Goal: Transaction & Acquisition: Purchase product/service

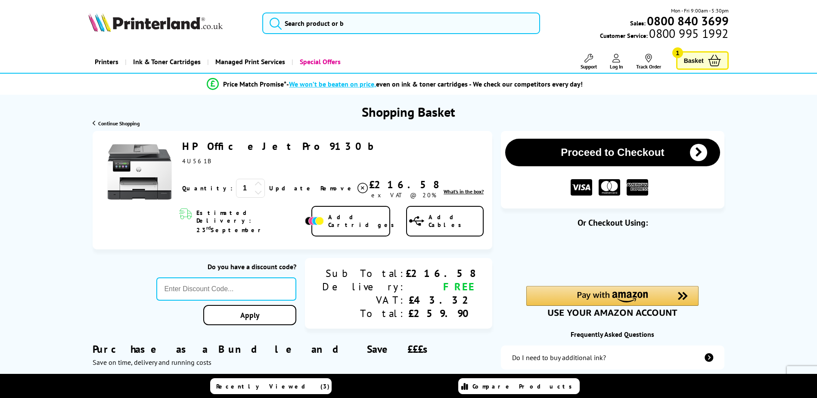
click at [621, 65] on span "Log In" at bounding box center [616, 66] width 13 height 6
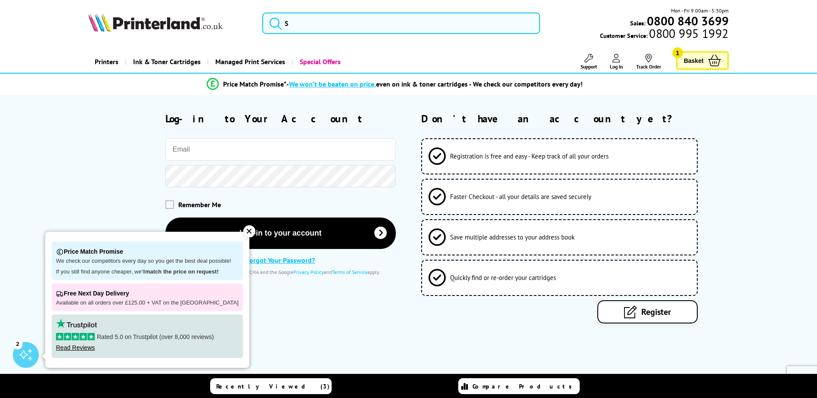
click at [259, 149] on input "email" at bounding box center [280, 149] width 230 height 22
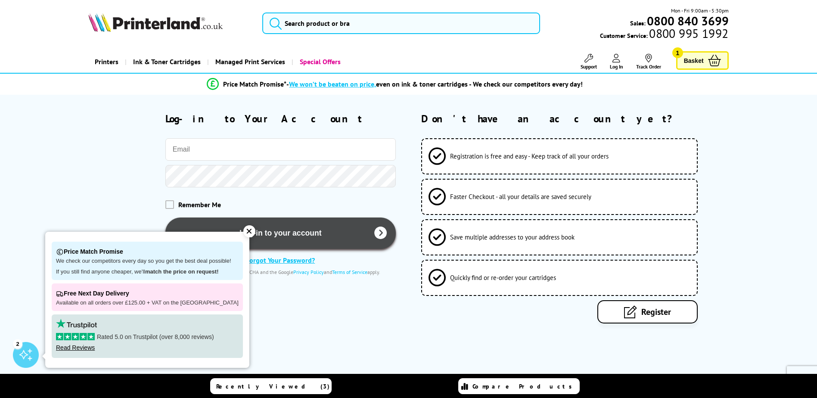
click at [248, 234] on button "Log-in to your account" at bounding box center [280, 232] width 230 height 31
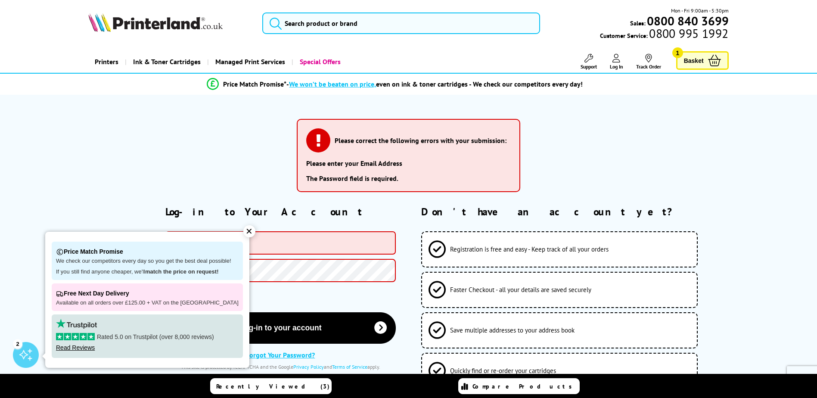
click at [243, 231] on div "✕" at bounding box center [249, 231] width 12 height 12
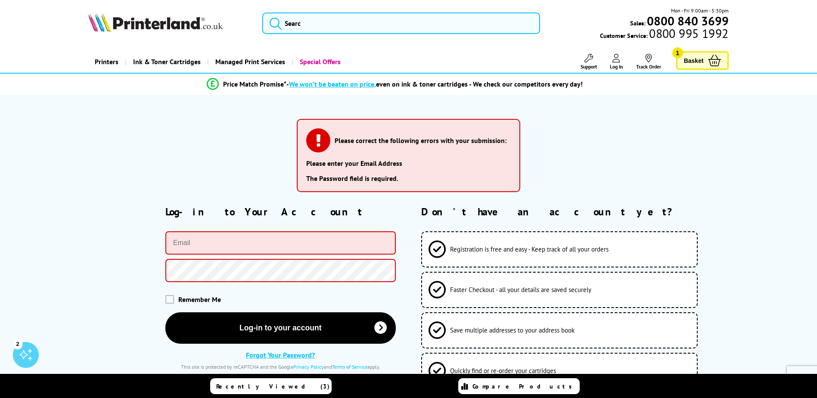
drag, startPoint x: 241, startPoint y: 229, endPoint x: 241, endPoint y: 239, distance: 9.5
click at [241, 230] on div "Log-in to Your Account Remember Me Log-in to your account Privacy Policy" at bounding box center [241, 287] width 307 height 165
click at [241, 239] on input "email" at bounding box center [280, 242] width 230 height 23
type input "vishal9@ho"
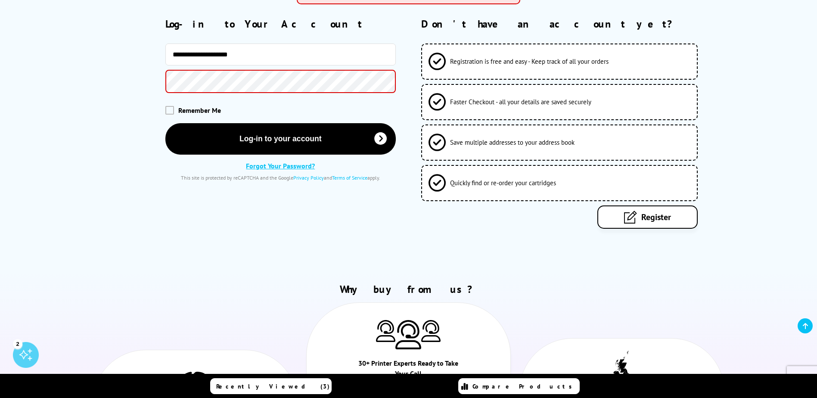
scroll to position [172, 0]
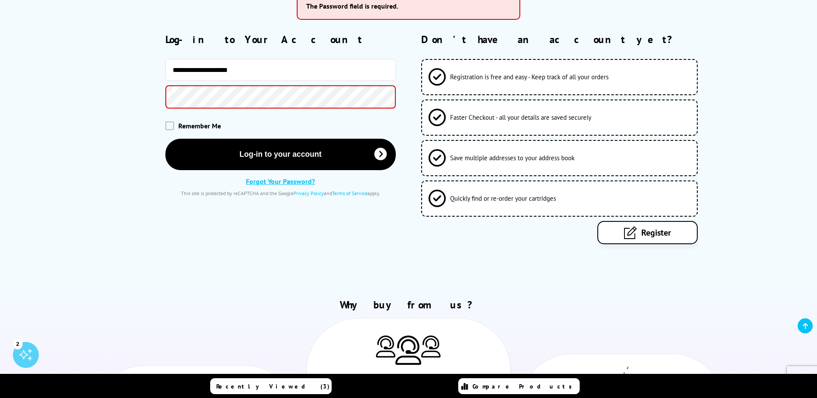
type input "**********"
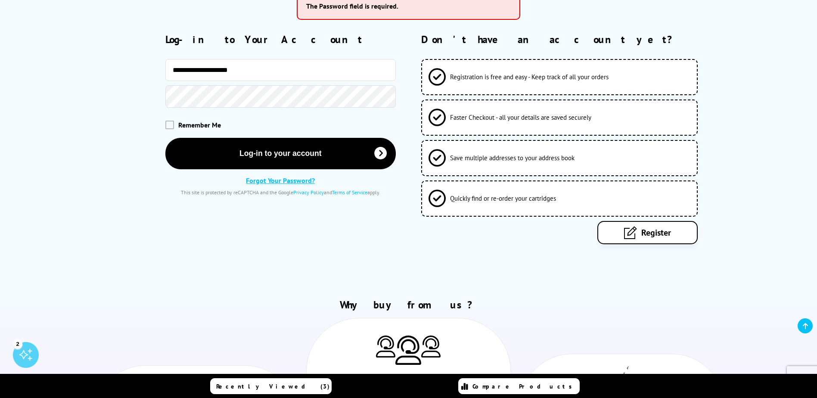
click at [165, 138] on button "Log-in to your account" at bounding box center [280, 153] width 230 height 31
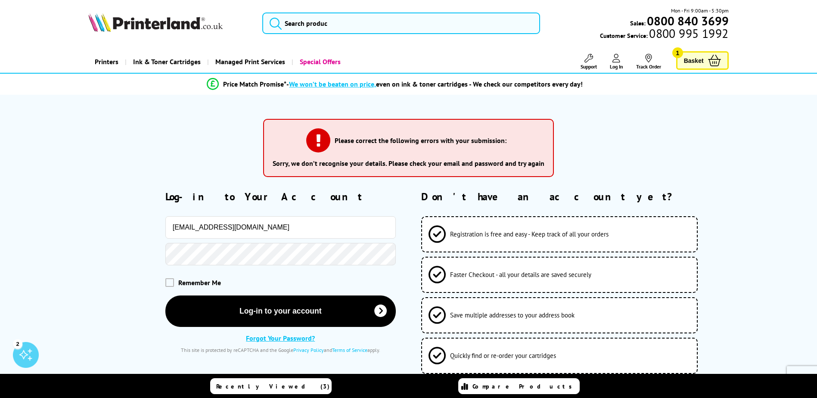
click at [165, 295] on button "Log-in to your account" at bounding box center [280, 310] width 230 height 31
drag, startPoint x: 287, startPoint y: 229, endPoint x: 190, endPoint y: 220, distance: 97.3
click at [190, 220] on input "vishal9@hotmail.co.uk" at bounding box center [280, 227] width 230 height 22
type input "[EMAIL_ADDRESS][PERSON_NAME][DOMAIN_NAME]"
click at [165, 295] on button "Log-in to your account" at bounding box center [280, 310] width 230 height 31
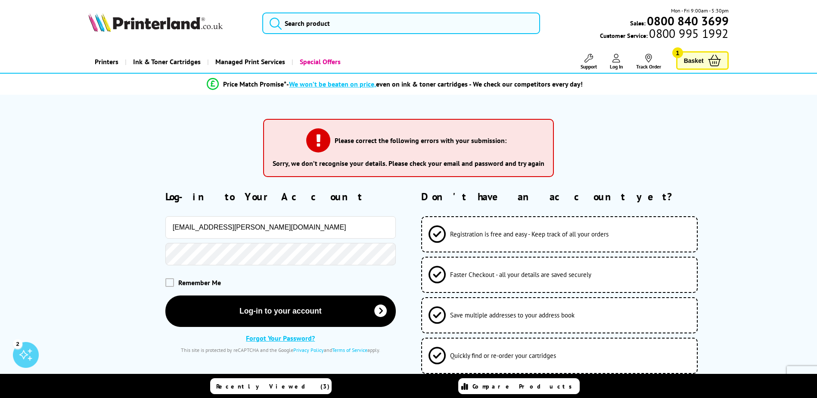
click at [165, 295] on button "Log-in to your account" at bounding box center [280, 310] width 230 height 31
click at [703, 59] on span "Basket" at bounding box center [694, 61] width 20 height 12
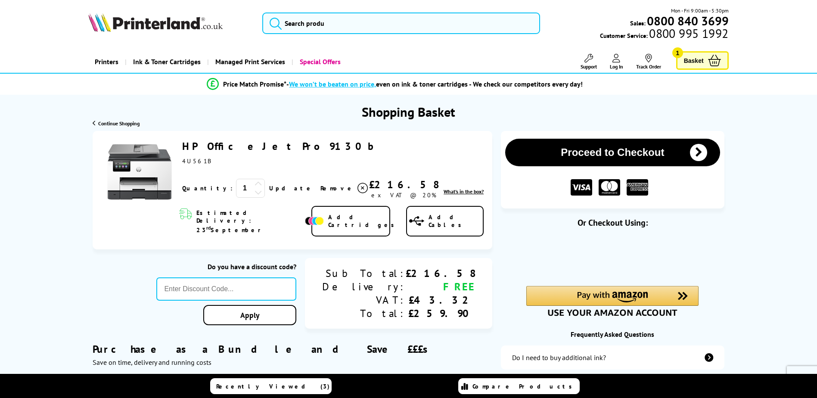
click at [654, 149] on button "Proceed to Checkout" at bounding box center [612, 153] width 214 height 28
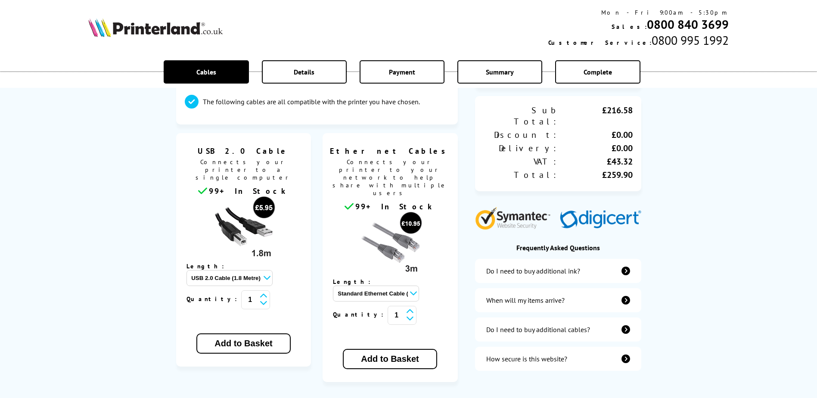
scroll to position [172, 0]
